Goal: Task Accomplishment & Management: Use online tool/utility

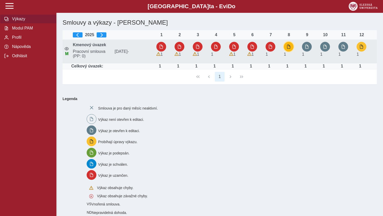
click at [287, 45] on button "button" at bounding box center [289, 47] width 10 height 10
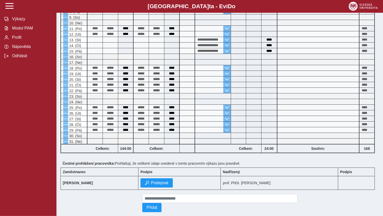
scroll to position [162, 0]
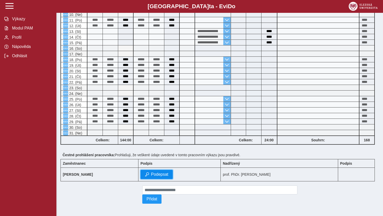
click at [158, 172] on span "Podepsat" at bounding box center [159, 174] width 17 height 5
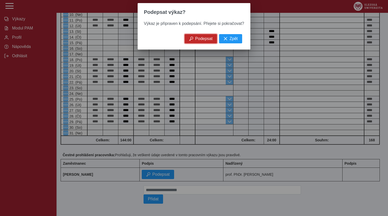
click at [201, 41] on span "Podepsat" at bounding box center [203, 38] width 17 height 5
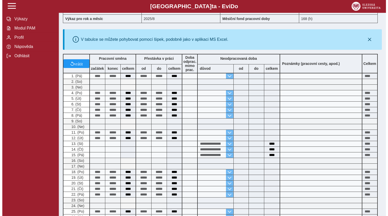
scroll to position [0, 0]
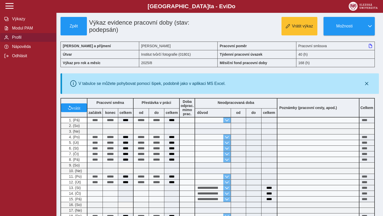
click at [18, 40] on span "Profil" at bounding box center [32, 37] width 42 height 5
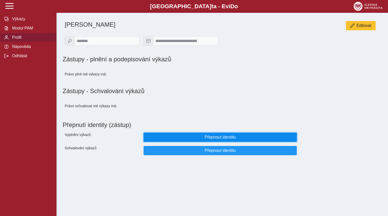
click at [218, 139] on span "Přepnout identitu" at bounding box center [220, 137] width 145 height 5
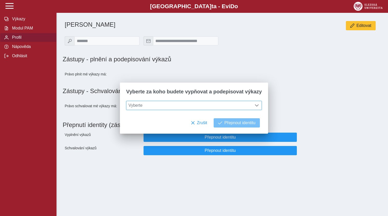
click at [254, 107] on span at bounding box center [256, 105] width 4 height 4
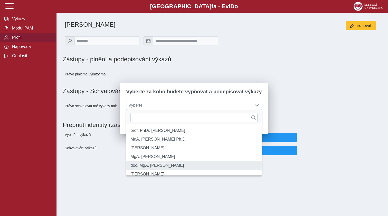
click at [170, 170] on li "doc. MgA. [PERSON_NAME]" at bounding box center [193, 165] width 135 height 9
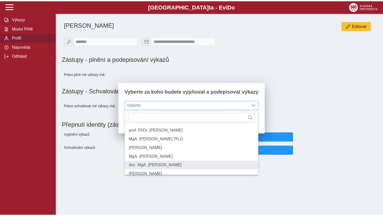
scroll to position [3, 21]
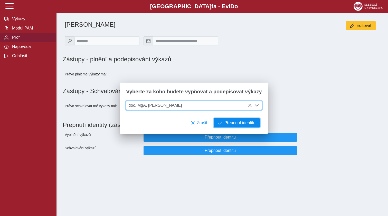
click at [234, 121] on span "Přepnout identitu" at bounding box center [239, 123] width 31 height 5
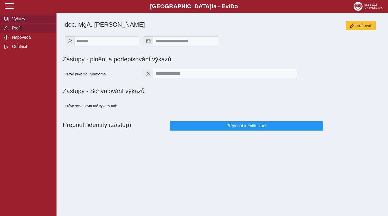
click at [18, 21] on span "Výkazy" at bounding box center [32, 19] width 42 height 5
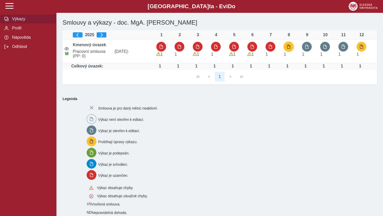
drag, startPoint x: 288, startPoint y: 46, endPoint x: 304, endPoint y: 56, distance: 19.3
click at [288, 46] on span "button" at bounding box center [289, 47] width 4 height 4
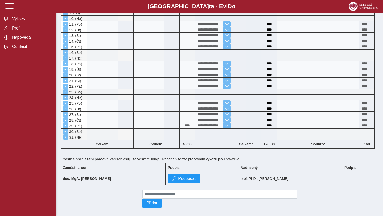
scroll to position [183, 0]
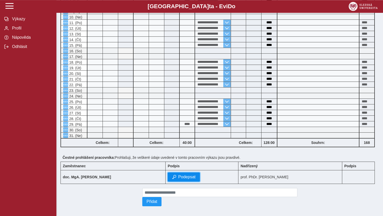
click at [178, 179] on span "Podepsat" at bounding box center [186, 177] width 17 height 5
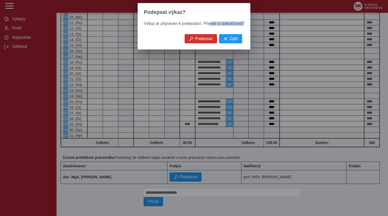
drag, startPoint x: 148, startPoint y: 62, endPoint x: 165, endPoint y: 74, distance: 21.1
click at [147, 34] on div "Výkaz je připraven k podepsání. Přejete si pokračovat?" at bounding box center [193, 27] width 112 height 13
click at [197, 41] on span "Podepsat" at bounding box center [203, 38] width 17 height 5
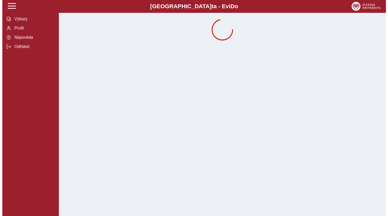
scroll to position [0, 0]
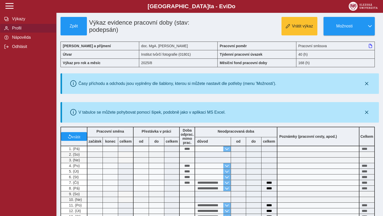
click at [14, 31] on span "Profil" at bounding box center [32, 28] width 42 height 5
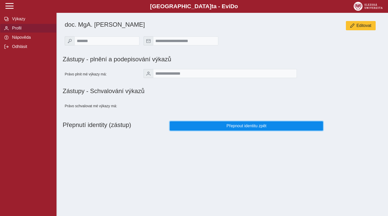
click at [234, 128] on span "Přepnout identitu zpět" at bounding box center [246, 126] width 145 height 5
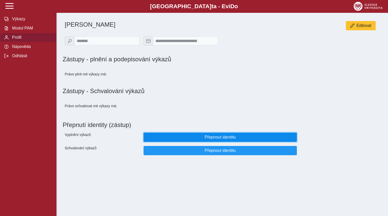
click at [217, 140] on span "Přepnout identitu" at bounding box center [220, 137] width 145 height 5
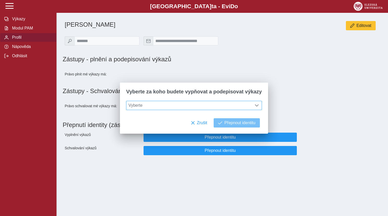
click at [254, 106] on span at bounding box center [256, 105] width 4 height 4
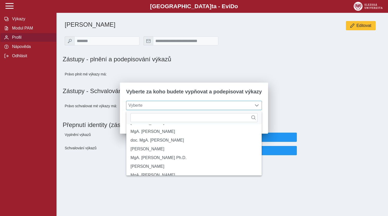
scroll to position [31, 0]
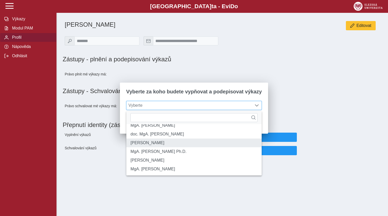
click at [156, 147] on li "[PERSON_NAME]" at bounding box center [193, 143] width 135 height 9
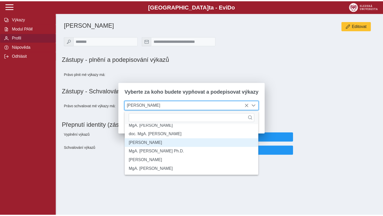
scroll to position [3, 21]
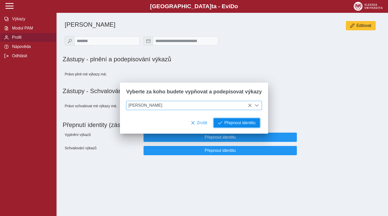
click at [232, 123] on span "Přepnout identitu" at bounding box center [239, 123] width 31 height 5
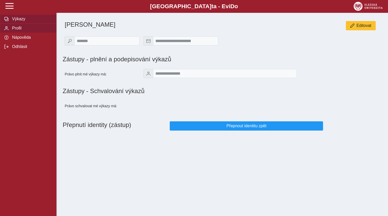
click at [19, 21] on span "Výkazy" at bounding box center [32, 19] width 42 height 5
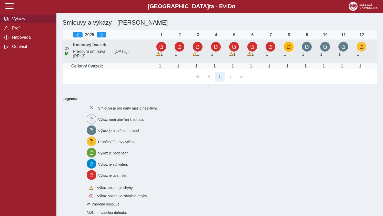
click at [289, 48] on span "button" at bounding box center [289, 47] width 4 height 4
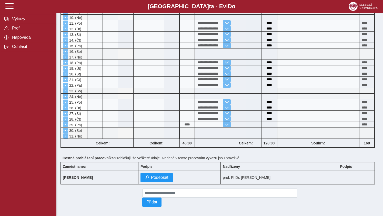
scroll to position [191, 0]
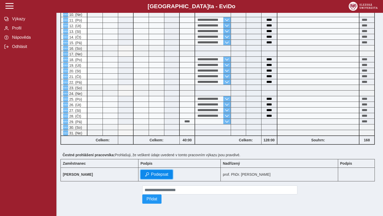
click at [169, 172] on span "Podepsat" at bounding box center [159, 174] width 17 height 5
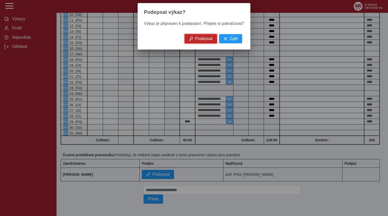
drag, startPoint x: 200, startPoint y: 41, endPoint x: 204, endPoint y: 41, distance: 4.1
click at [200, 41] on span "Podepsat" at bounding box center [203, 38] width 17 height 5
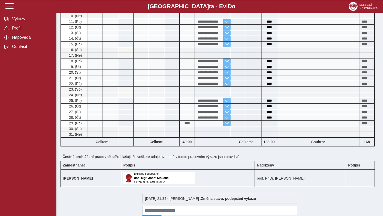
scroll to position [209, 0]
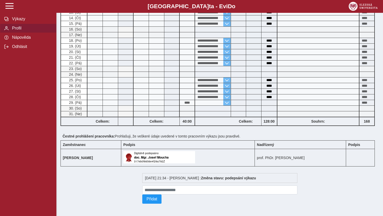
click at [15, 31] on span "Profil" at bounding box center [32, 28] width 42 height 5
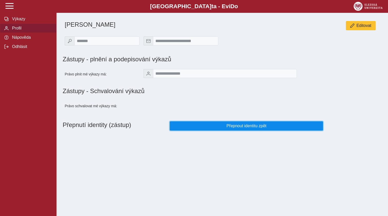
click at [248, 128] on span "Přepnout identitu zpět" at bounding box center [246, 126] width 145 height 5
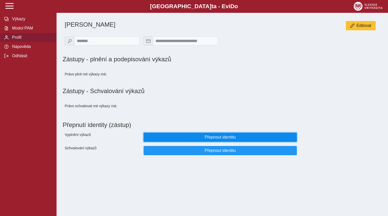
click at [210, 140] on span "Přepnout identitu" at bounding box center [220, 137] width 145 height 5
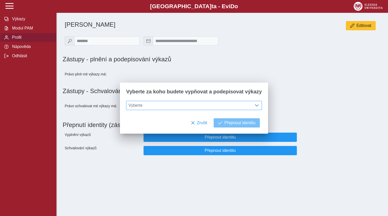
click at [254, 107] on span at bounding box center [256, 105] width 4 height 4
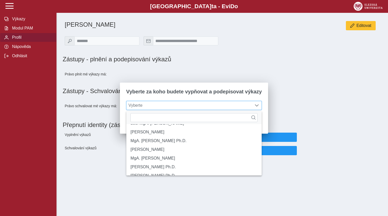
scroll to position [47, 0]
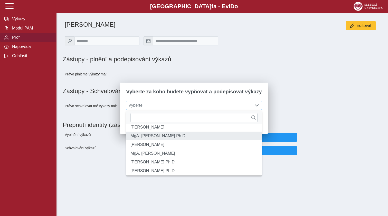
click at [158, 140] on li "MgA. [PERSON_NAME] Ph.D." at bounding box center [193, 136] width 135 height 9
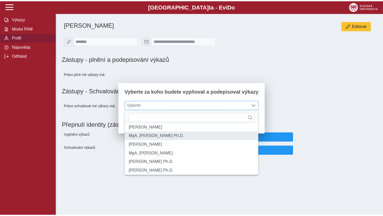
scroll to position [3, 21]
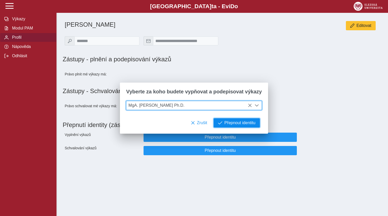
click at [238, 125] on span "Přepnout identitu" at bounding box center [239, 123] width 31 height 5
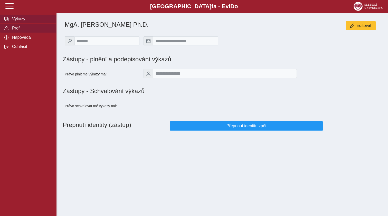
click at [17, 21] on span "Výkazy" at bounding box center [32, 19] width 42 height 5
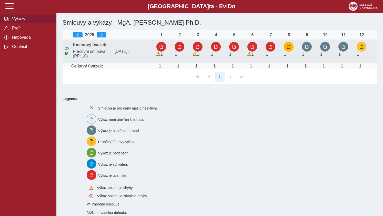
click at [289, 47] on span "button" at bounding box center [289, 47] width 4 height 4
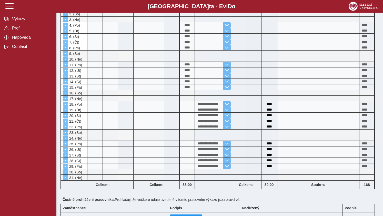
scroll to position [191, 0]
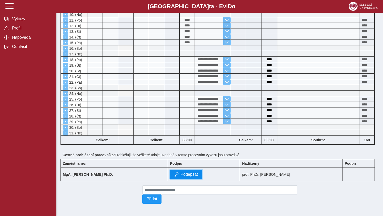
click at [181, 172] on span "Podepsat" at bounding box center [189, 174] width 17 height 5
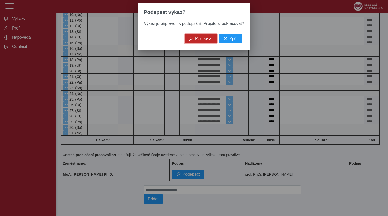
click at [199, 39] on span "Podepsat" at bounding box center [203, 38] width 17 height 5
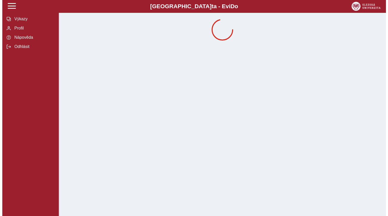
scroll to position [0, 0]
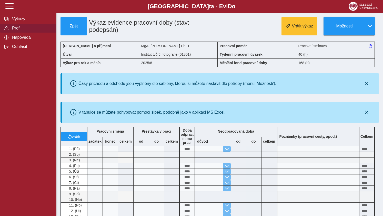
click at [14, 31] on span "Profil" at bounding box center [32, 28] width 42 height 5
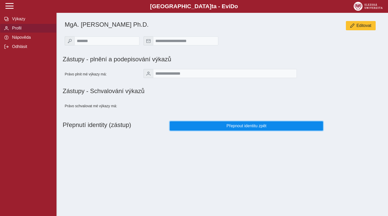
click at [244, 128] on span "Přepnout identitu zpět" at bounding box center [246, 126] width 145 height 5
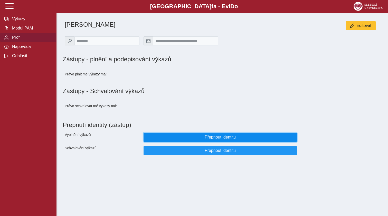
click at [220, 142] on button "Přepnout identitu" at bounding box center [219, 137] width 153 height 9
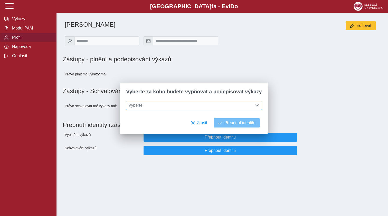
click at [254, 106] on span at bounding box center [256, 105] width 4 height 4
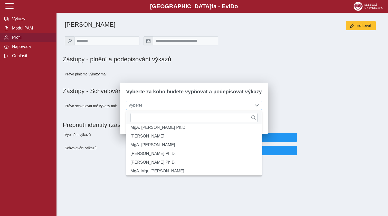
scroll to position [56, 0]
click at [172, 140] on li "[PERSON_NAME]" at bounding box center [193, 135] width 135 height 9
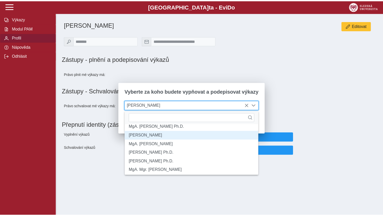
scroll to position [3, 21]
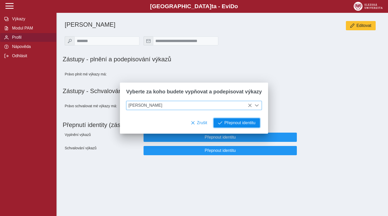
click at [234, 125] on span "Přepnout identitu" at bounding box center [239, 123] width 31 height 5
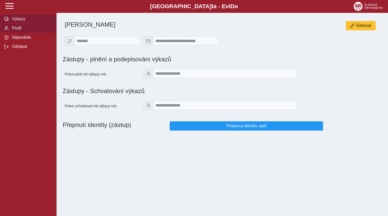
click at [15, 21] on span "Výkazy" at bounding box center [32, 19] width 42 height 5
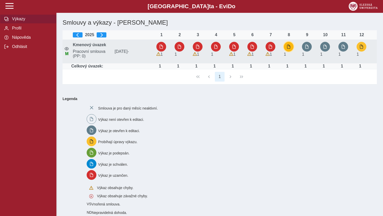
click at [290, 45] on span "button" at bounding box center [289, 47] width 4 height 4
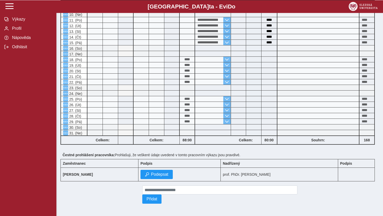
scroll to position [191, 0]
click at [169, 173] on span "Podepsat" at bounding box center [159, 174] width 17 height 5
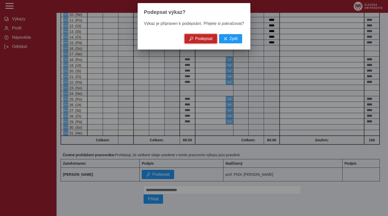
click at [197, 40] on span "Podepsat" at bounding box center [203, 38] width 17 height 5
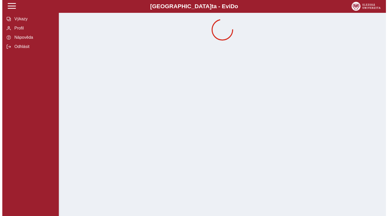
scroll to position [0, 0]
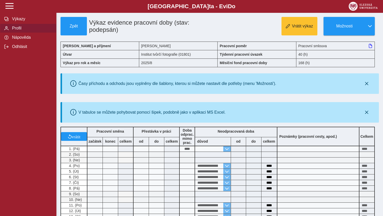
click at [14, 31] on span "Profil" at bounding box center [32, 28] width 42 height 5
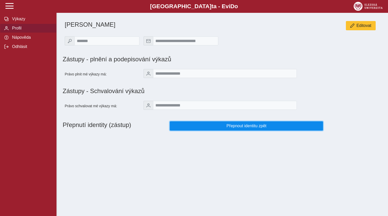
click at [239, 127] on span "Přepnout identitu zpět" at bounding box center [246, 126] width 145 height 5
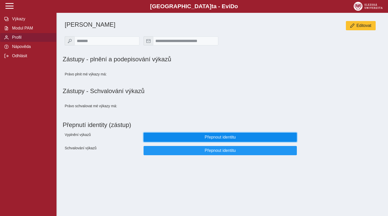
click at [212, 139] on span "Přepnout identitu" at bounding box center [220, 137] width 145 height 5
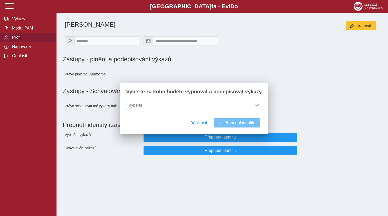
click at [254, 106] on span at bounding box center [256, 105] width 4 height 4
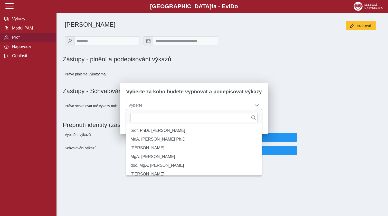
scroll to position [3, 21]
drag, startPoint x: 255, startPoint y: 129, endPoint x: 255, endPoint y: 138, distance: 9.0
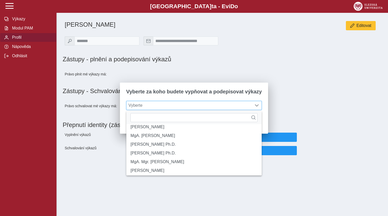
scroll to position [66, 0]
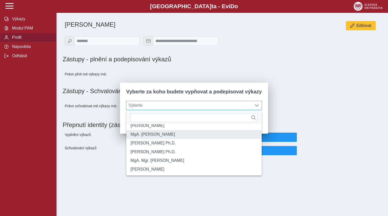
click at [161, 139] on li "MgA. [PERSON_NAME]" at bounding box center [193, 134] width 135 height 9
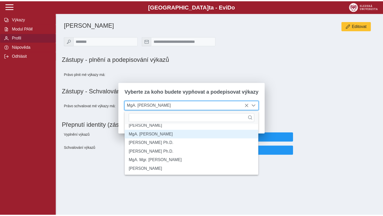
scroll to position [3, 21]
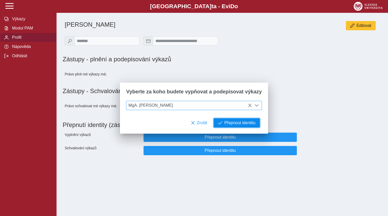
click at [241, 125] on span "Přepnout identitu" at bounding box center [239, 123] width 31 height 5
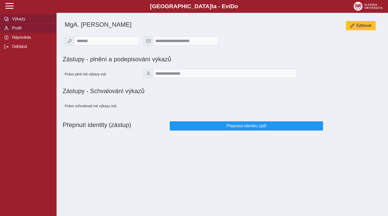
click at [16, 21] on span "Výkazy" at bounding box center [32, 19] width 42 height 5
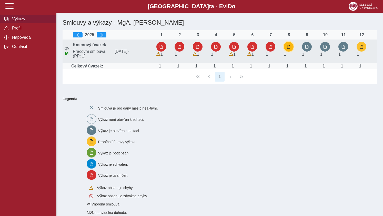
click at [288, 48] on span "button" at bounding box center [289, 47] width 4 height 4
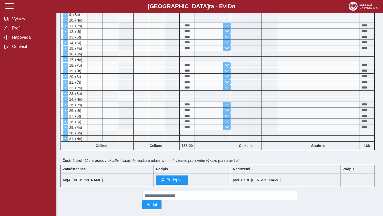
scroll to position [191, 0]
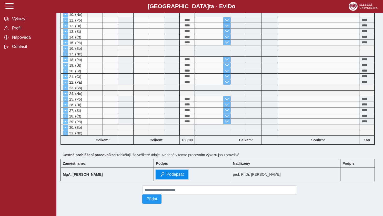
click at [166, 174] on span "Podepsat" at bounding box center [174, 174] width 17 height 5
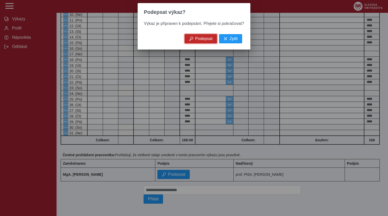
click at [199, 41] on span "Podepsat" at bounding box center [203, 38] width 17 height 5
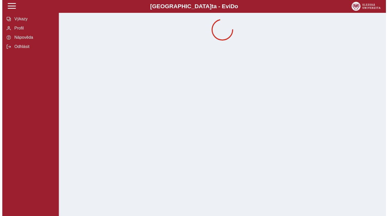
scroll to position [0, 0]
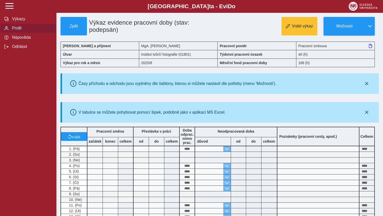
click at [19, 31] on span "Profil" at bounding box center [32, 28] width 42 height 5
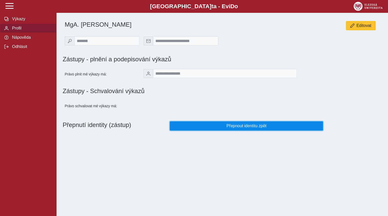
click at [233, 128] on span "Přepnout identitu zpět" at bounding box center [246, 126] width 145 height 5
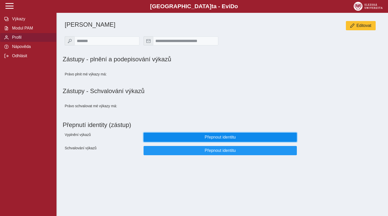
click at [213, 140] on span "Přepnout identitu" at bounding box center [220, 137] width 145 height 5
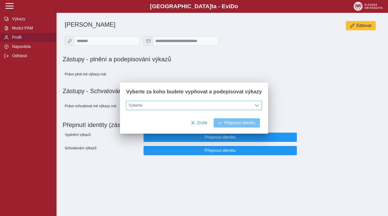
click at [254, 107] on span at bounding box center [256, 105] width 4 height 4
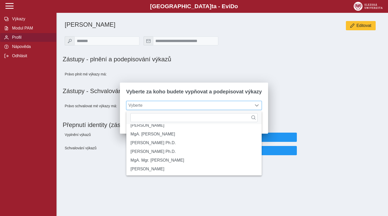
scroll to position [76, 0]
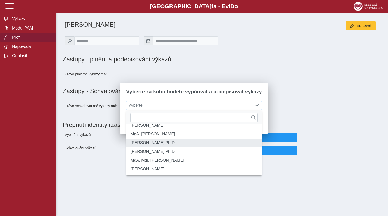
click at [162, 142] on li "[PERSON_NAME] Ph.D." at bounding box center [193, 143] width 135 height 9
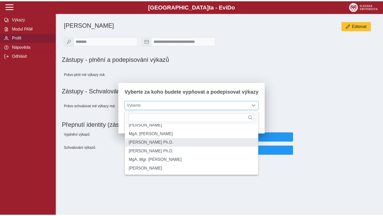
scroll to position [3, 21]
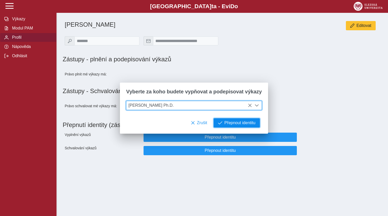
click at [231, 123] on span "Přepnout identitu" at bounding box center [239, 123] width 31 height 5
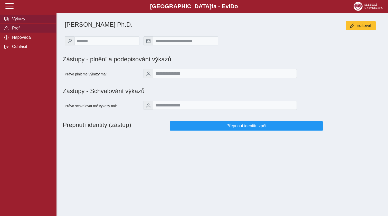
click at [20, 21] on span "Výkazy" at bounding box center [32, 19] width 42 height 5
